Goal: Information Seeking & Learning: Stay updated

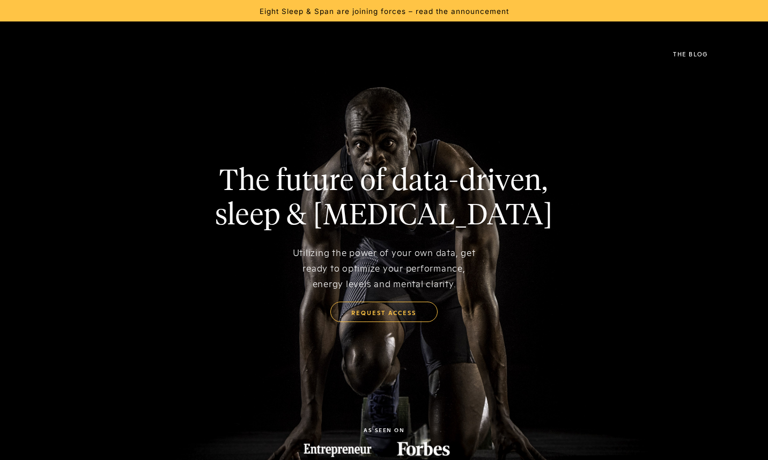
click at [284, 11] on div "Eight Sleep & Span are joining forces – read the announcement" at bounding box center [384, 11] width 249 height 10
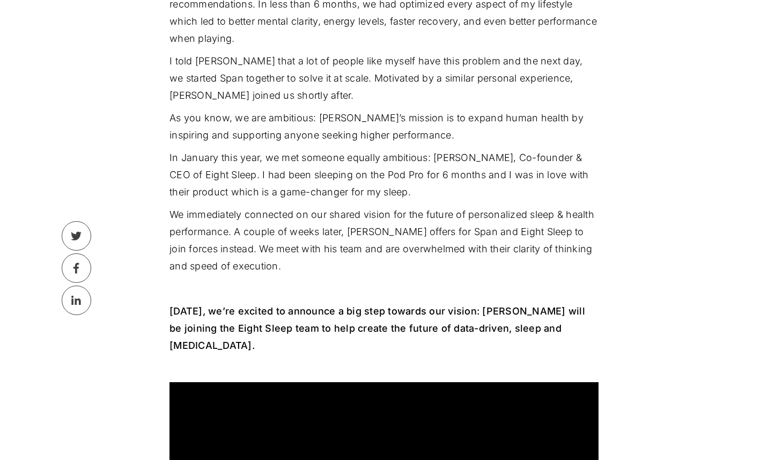
scroll to position [439, 0]
